Goal: Information Seeking & Learning: Learn about a topic

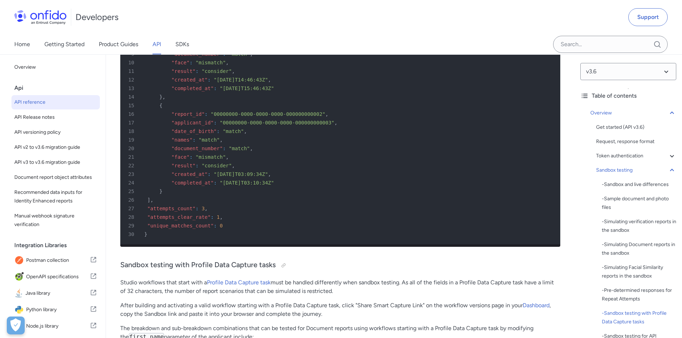
scroll to position [3875, 0]
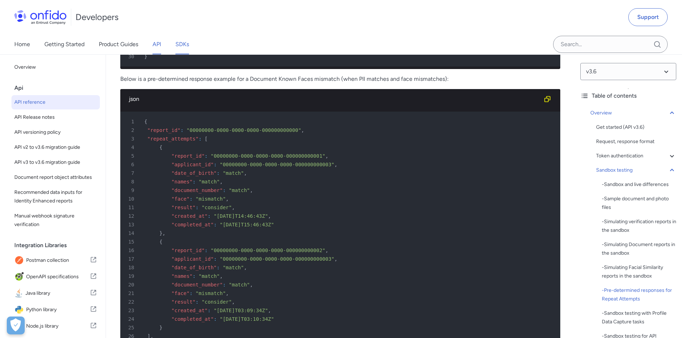
click at [186, 44] on link "SDKs" at bounding box center [182, 44] width 14 height 20
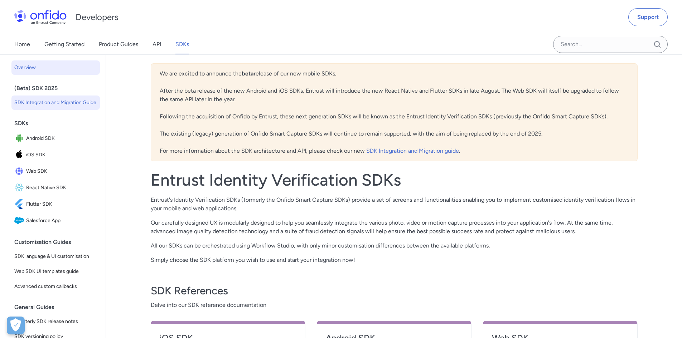
click at [46, 101] on span "SDK Integration and Migration Guide" at bounding box center [55, 102] width 83 height 9
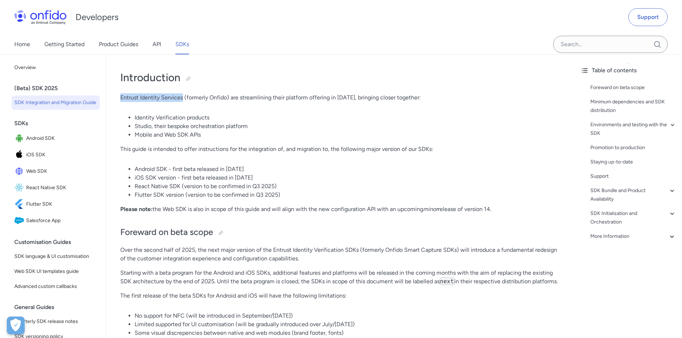
drag, startPoint x: 121, startPoint y: 98, endPoint x: 183, endPoint y: 100, distance: 62.3
click at [183, 100] on p "Entrust Identity Services (formerly Onfido) are streamlining their platform off…" at bounding box center [340, 97] width 440 height 9
copy p "Entrust Identity Services"
drag, startPoint x: 226, startPoint y: 169, endPoint x: 252, endPoint y: 169, distance: 25.8
click at [252, 169] on li "Android SDK - first beta released in [DATE]" at bounding box center [347, 169] width 425 height 9
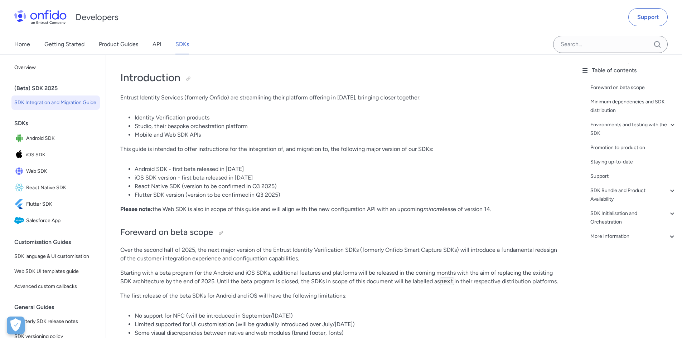
click at [238, 132] on li "Mobile and Web SDK APIs" at bounding box center [347, 135] width 425 height 9
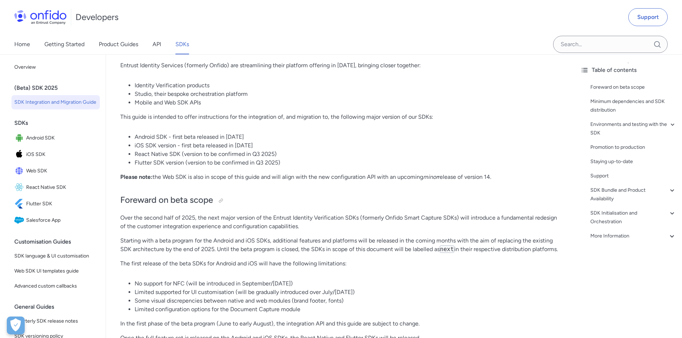
scroll to position [143, 0]
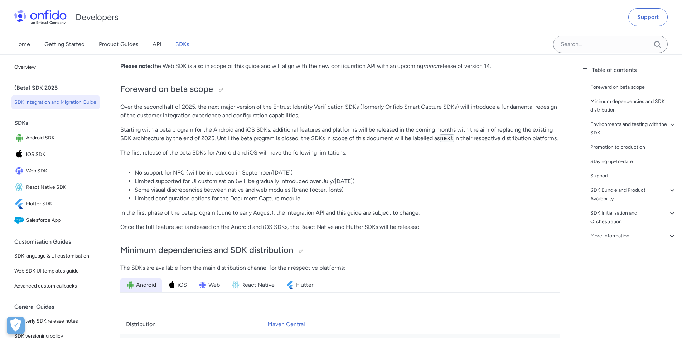
click at [63, 102] on span "SDK Integration and Migration Guide" at bounding box center [55, 102] width 83 height 9
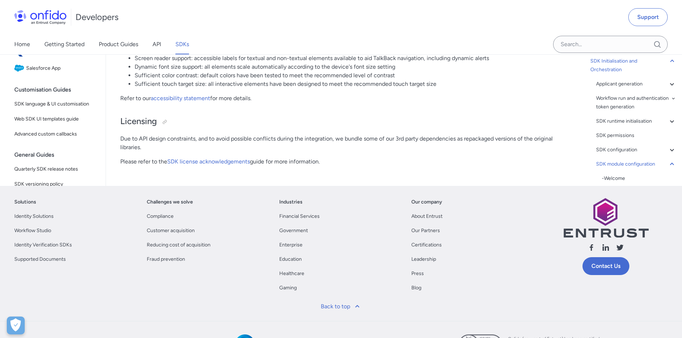
scroll to position [14313, 0]
